Goal: Task Accomplishment & Management: Manage account settings

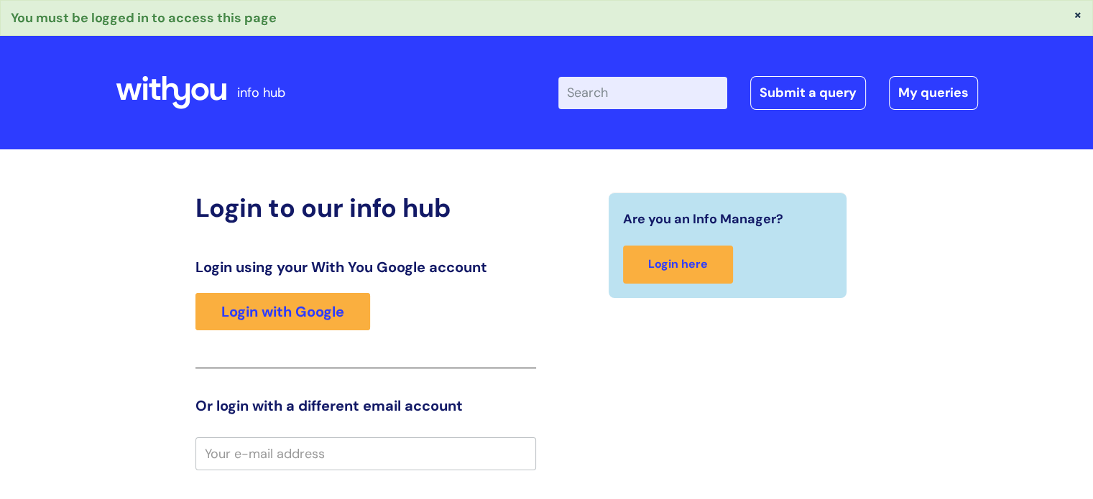
click at [350, 456] on input "email" at bounding box center [365, 454] width 341 height 33
paste input "analysts@wearewithyou.org.uk"
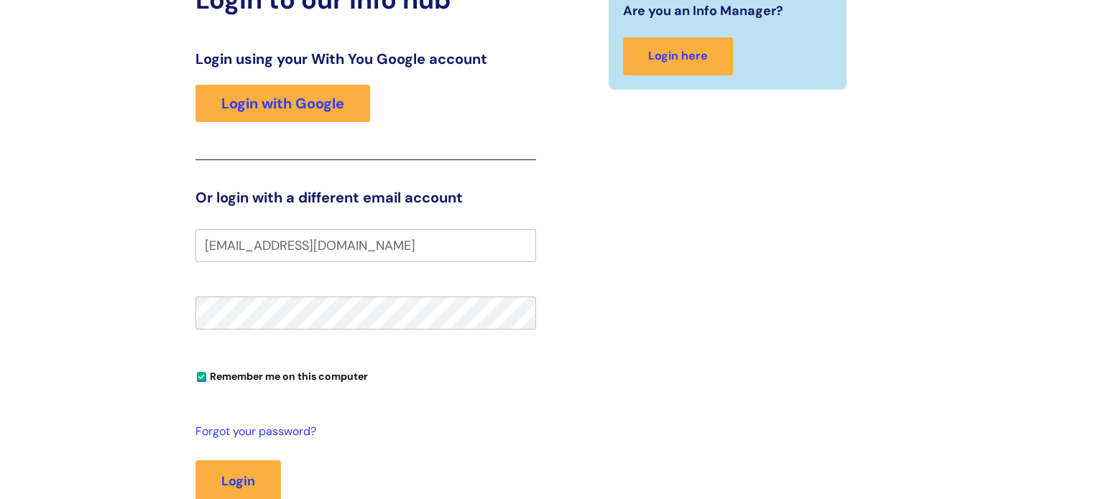
scroll to position [205, 0]
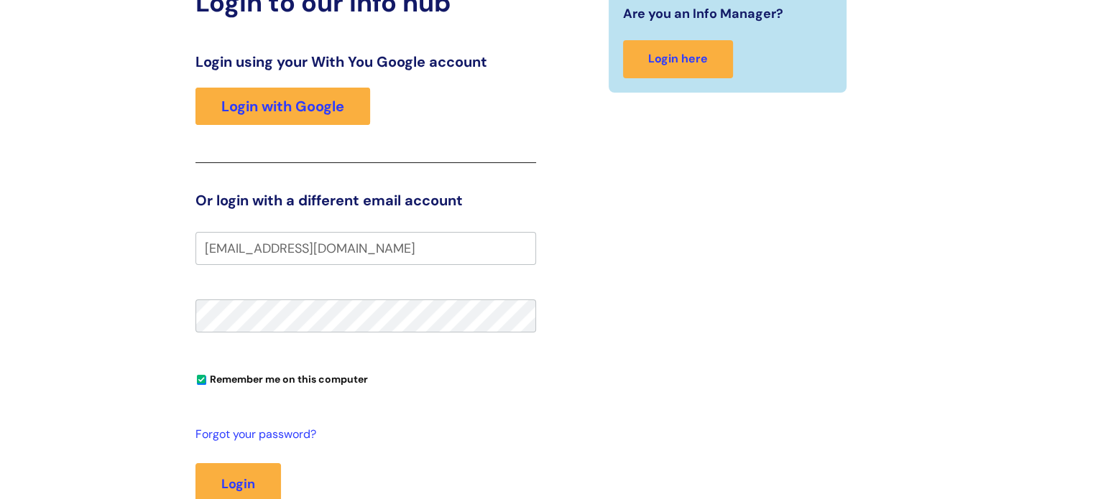
type input "analysts@wearewithyou.org.uk"
click at [258, 477] on button "Login" at bounding box center [237, 484] width 85 height 42
